Goal: Check status

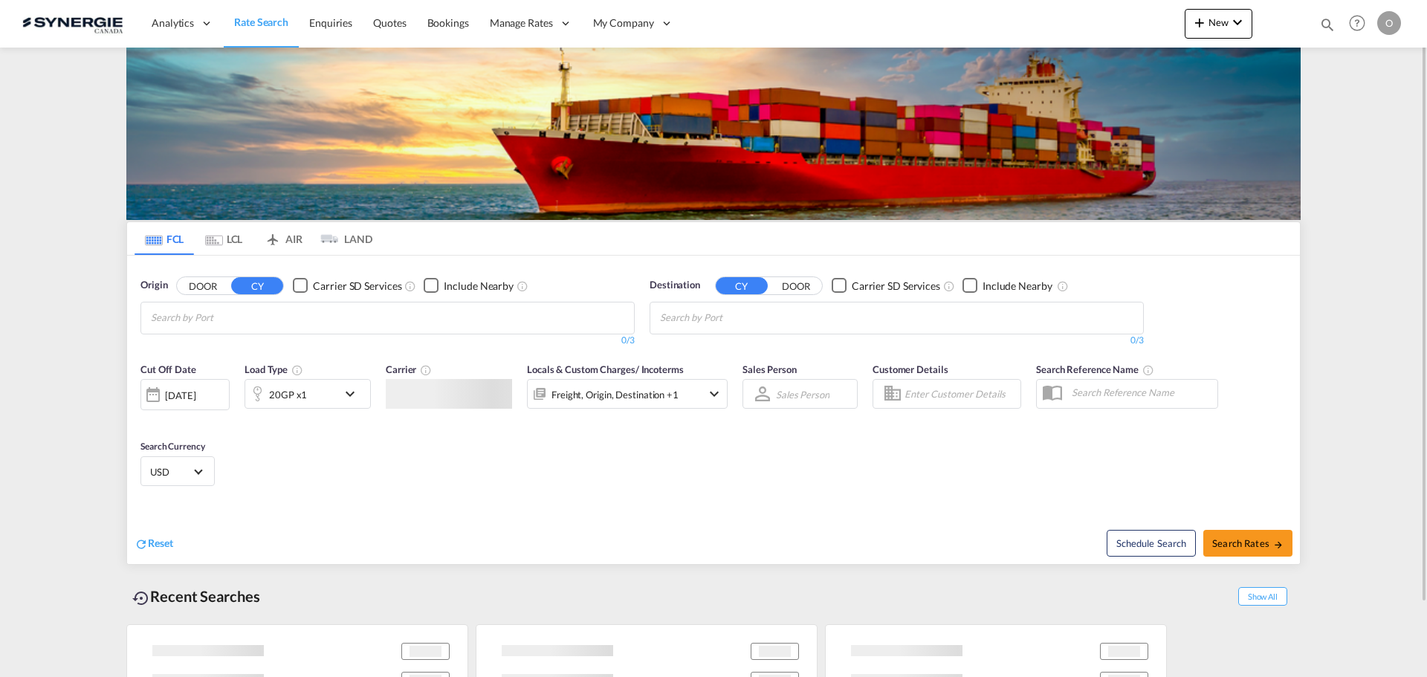
click at [1326, 27] on md-icon "icon-magnify" at bounding box center [1327, 24] width 16 height 16
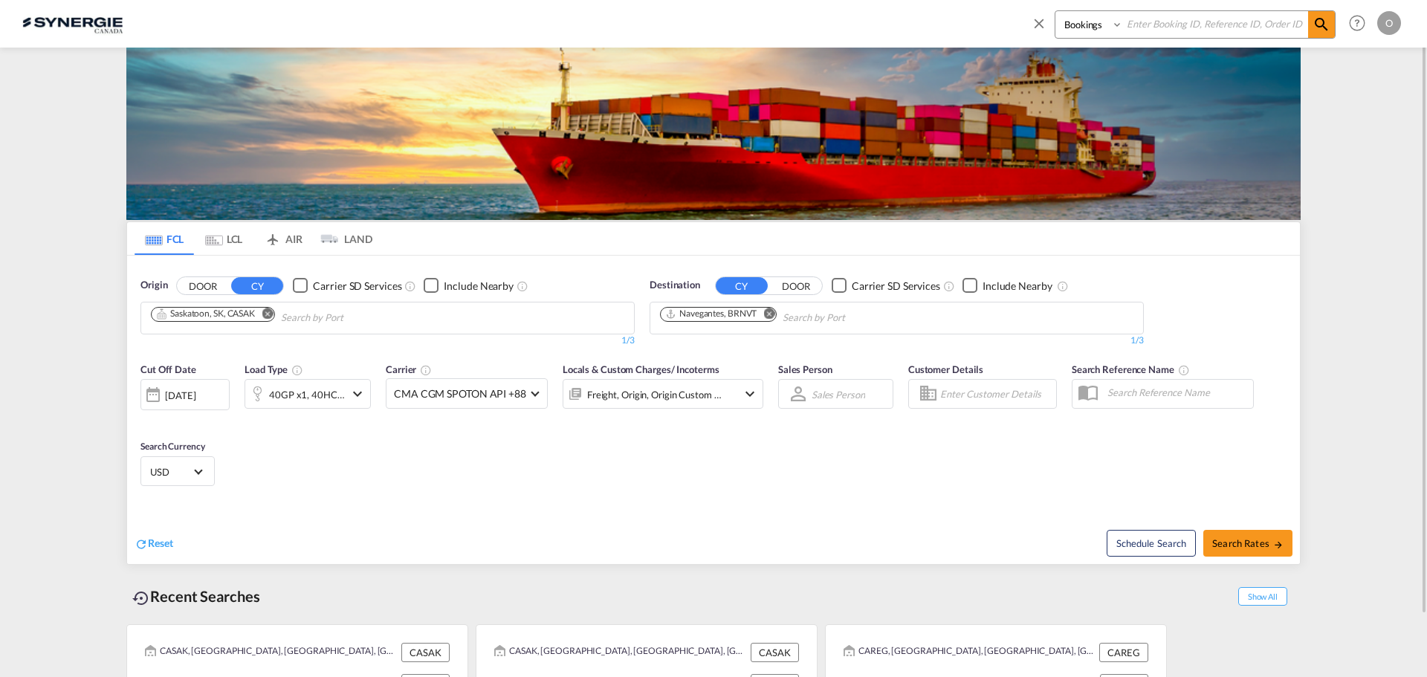
click at [1122, 25] on select "Bookings Quotes Enquiries" at bounding box center [1090, 24] width 71 height 27
select select "Quotes"
click at [1055, 11] on select "Bookings Quotes Enquiries" at bounding box center [1090, 24] width 71 height 27
click at [1162, 19] on input at bounding box center [1215, 24] width 185 height 26
type input "14120"
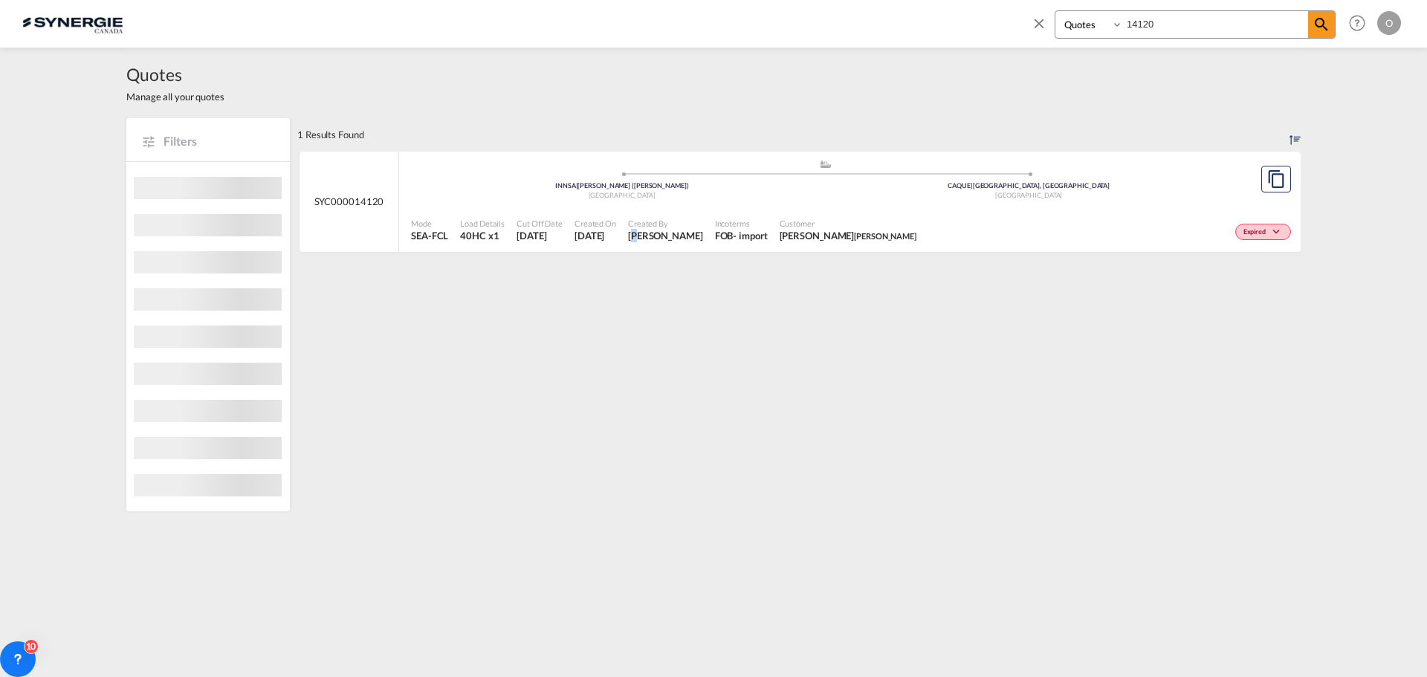
click at [650, 233] on span "[PERSON_NAME]" at bounding box center [665, 235] width 75 height 13
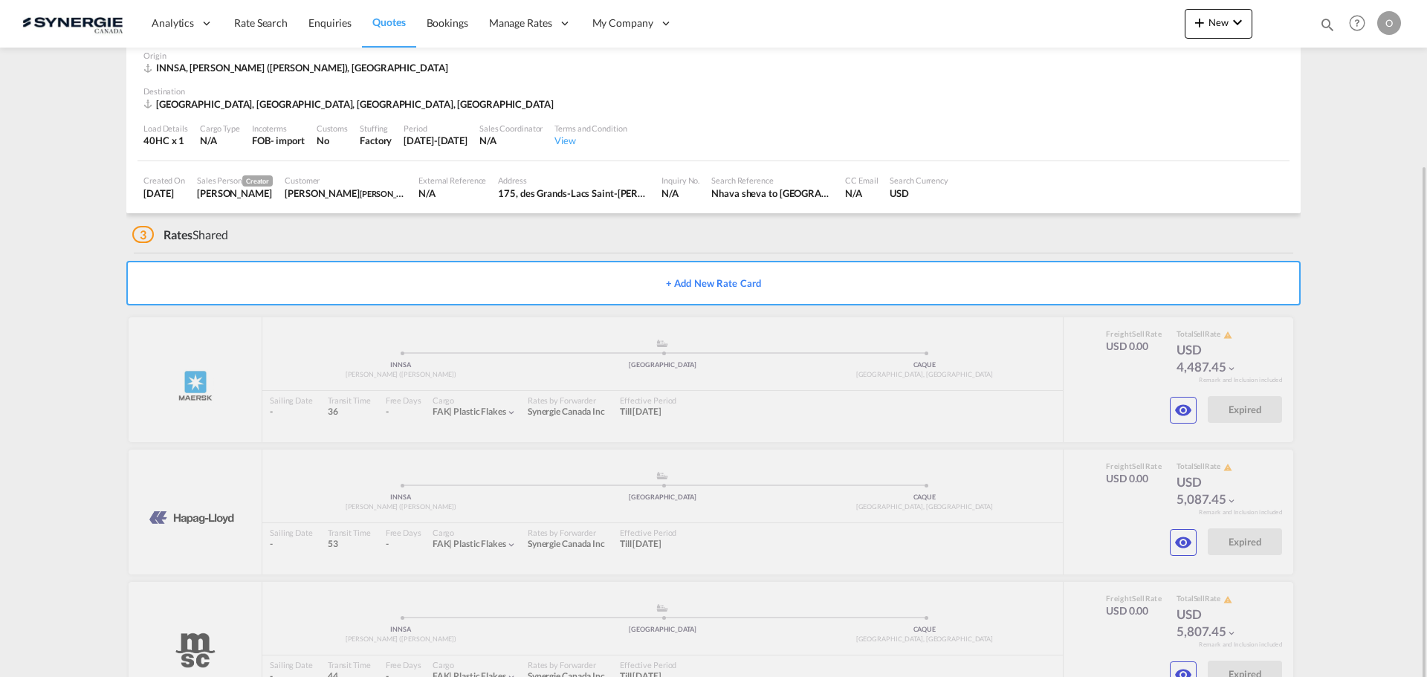
scroll to position [130, 0]
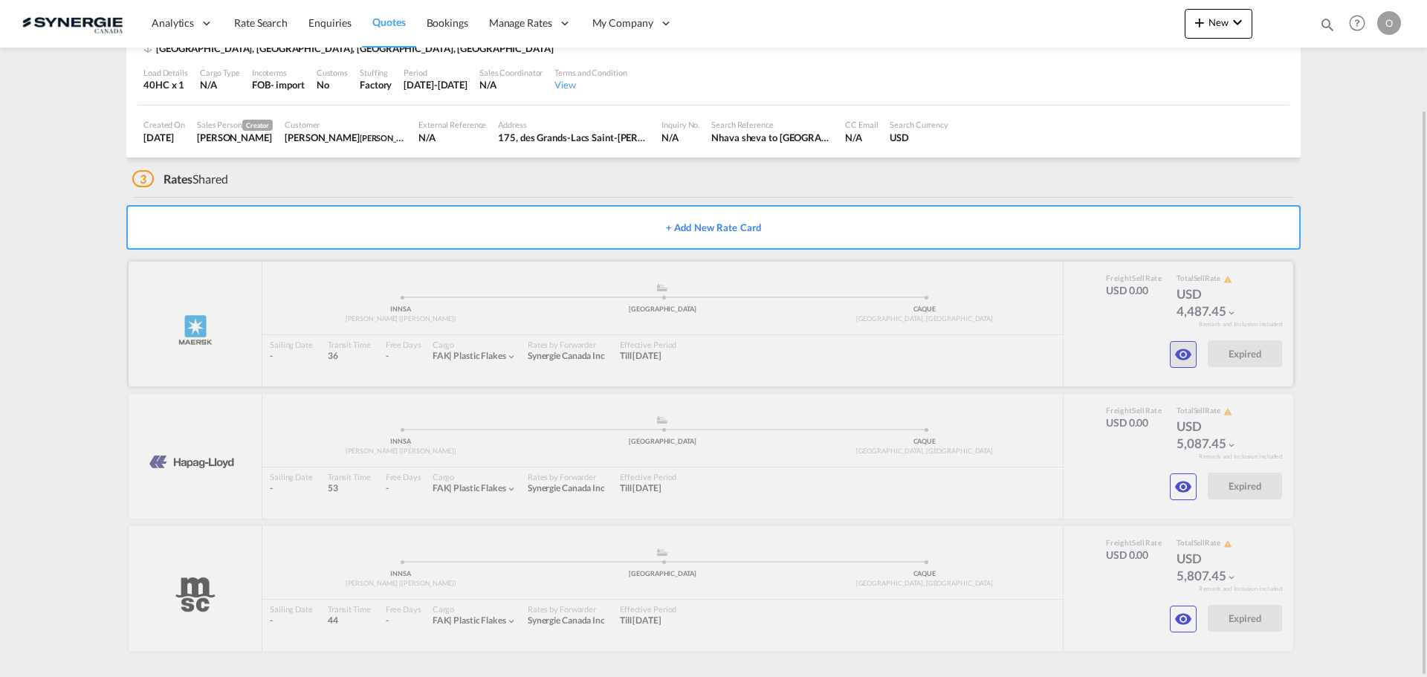
click at [1186, 363] on md-icon "icon-eye" at bounding box center [1183, 355] width 18 height 18
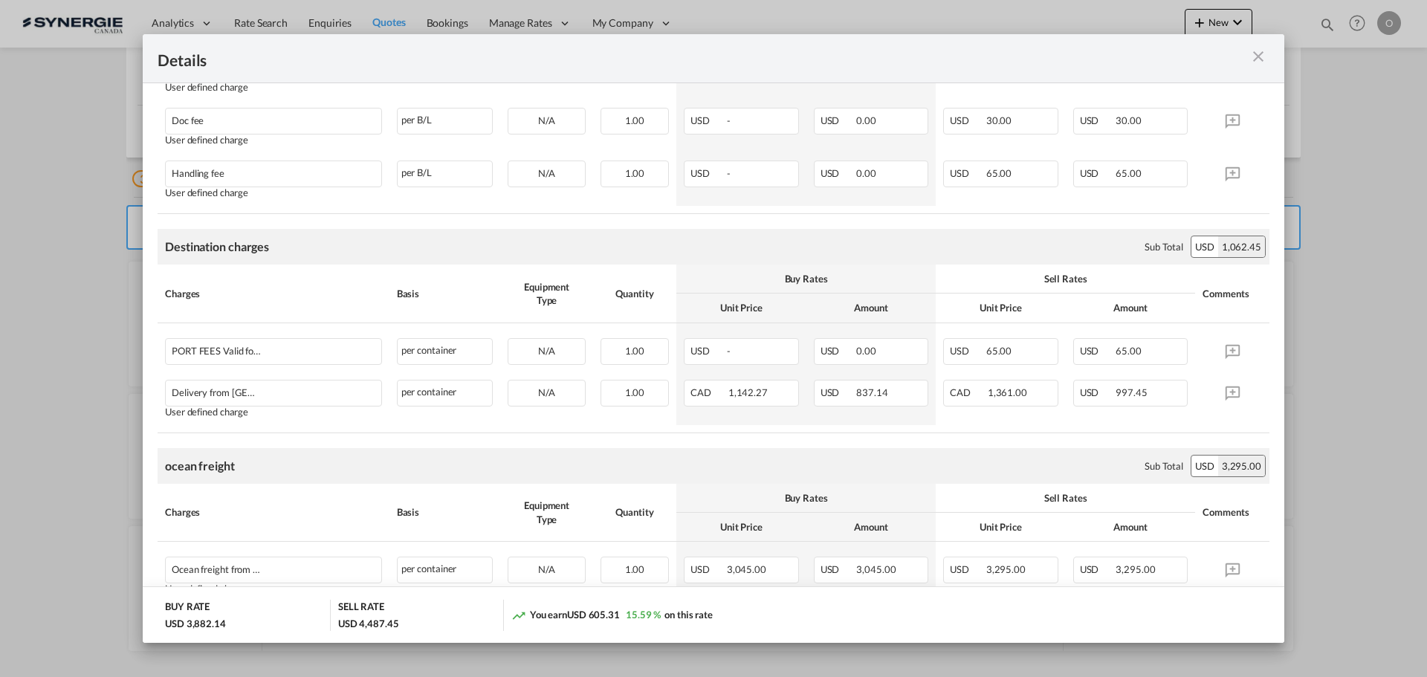
scroll to position [464, 0]
